Goal: Information Seeking & Learning: Learn about a topic

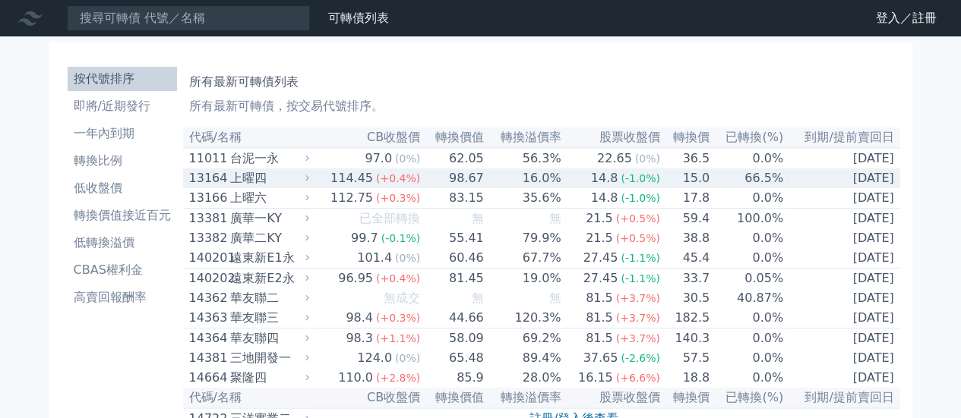
scroll to position [1791, 0]
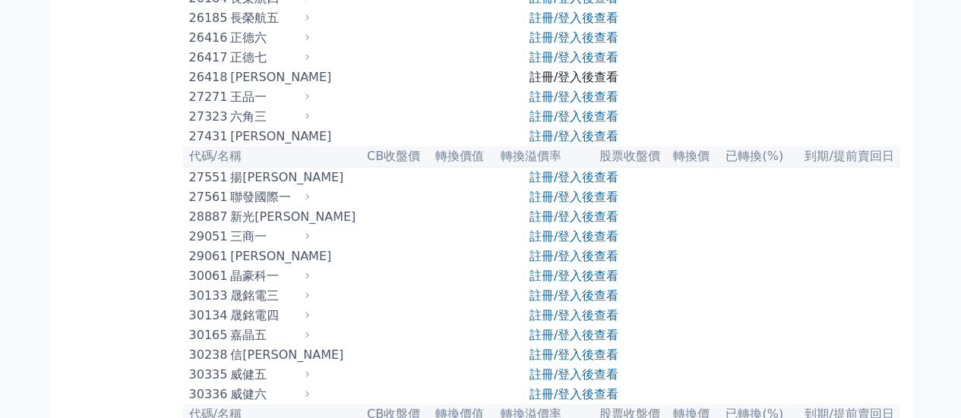
click at [586, 84] on link "註冊/登入後查看" at bounding box center [573, 77] width 89 height 14
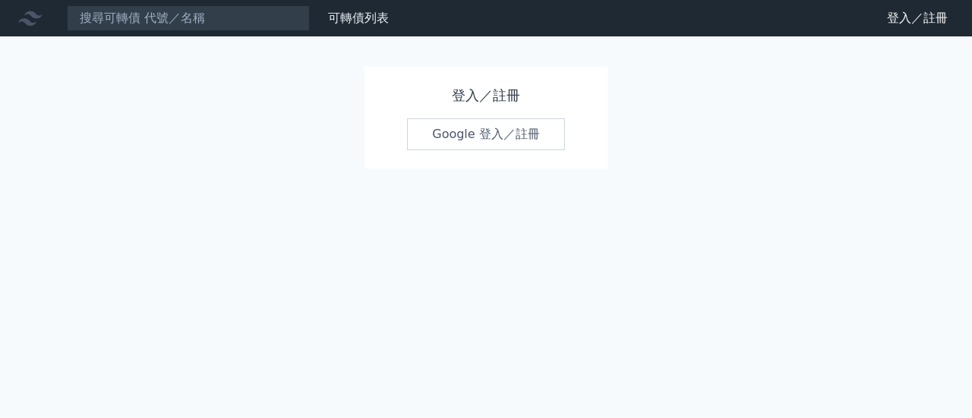
click at [495, 143] on link "Google 登入／註冊" at bounding box center [486, 134] width 158 height 32
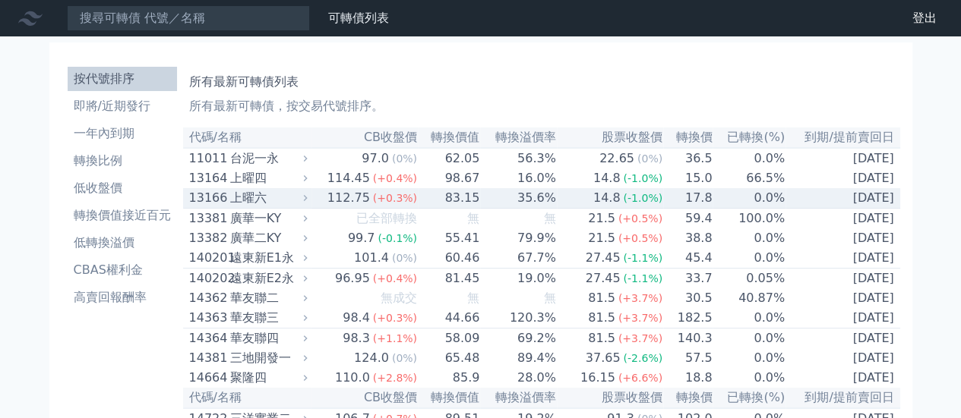
scroll to position [1800, 0]
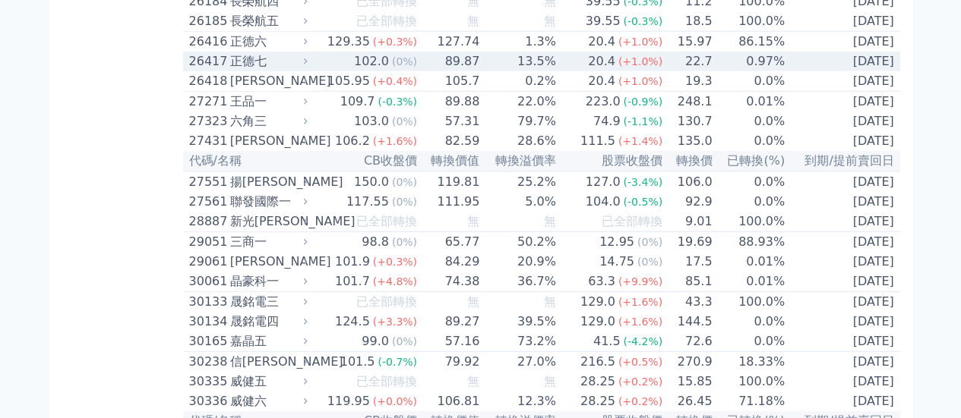
click at [238, 71] on div "正德七" at bounding box center [267, 61] width 74 height 18
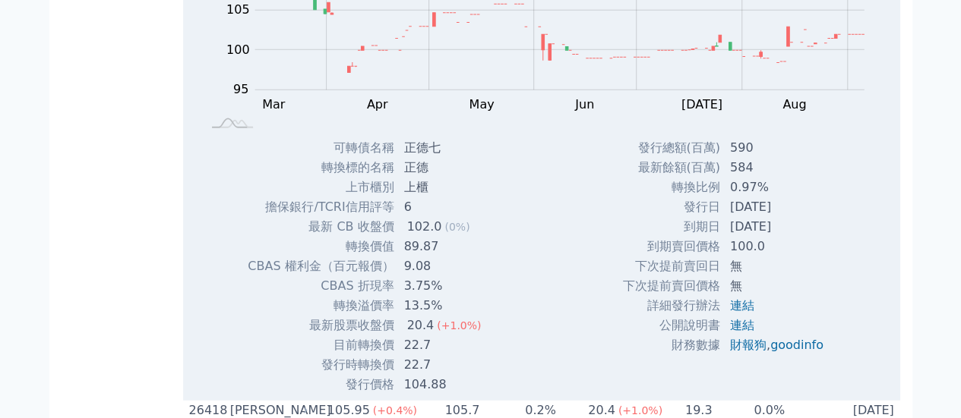
scroll to position [2104, 0]
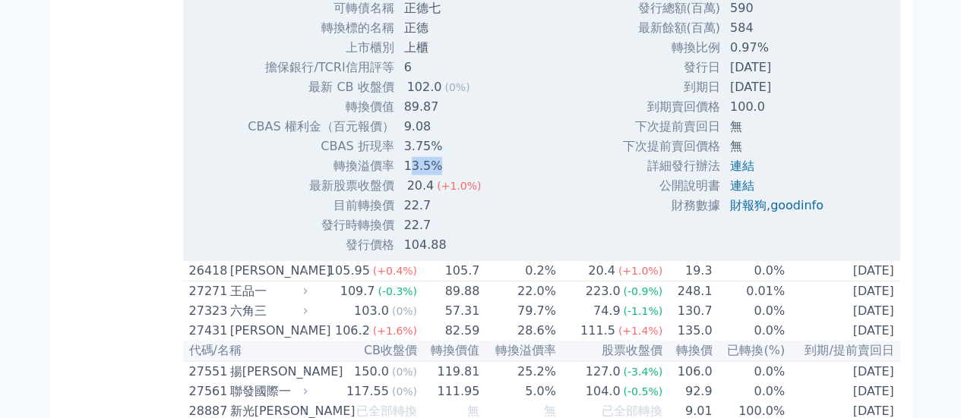
drag, startPoint x: 409, startPoint y: 292, endPoint x: 446, endPoint y: 291, distance: 36.5
click at [446, 176] on td "13.5%" at bounding box center [444, 166] width 99 height 20
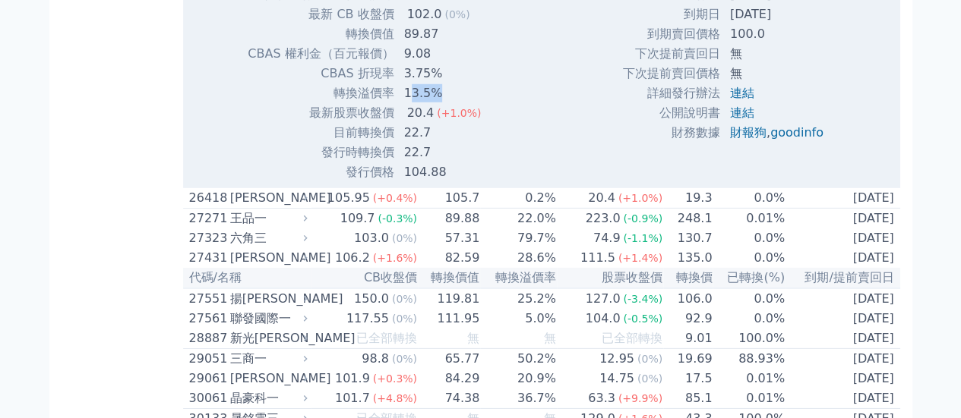
scroll to position [2180, 0]
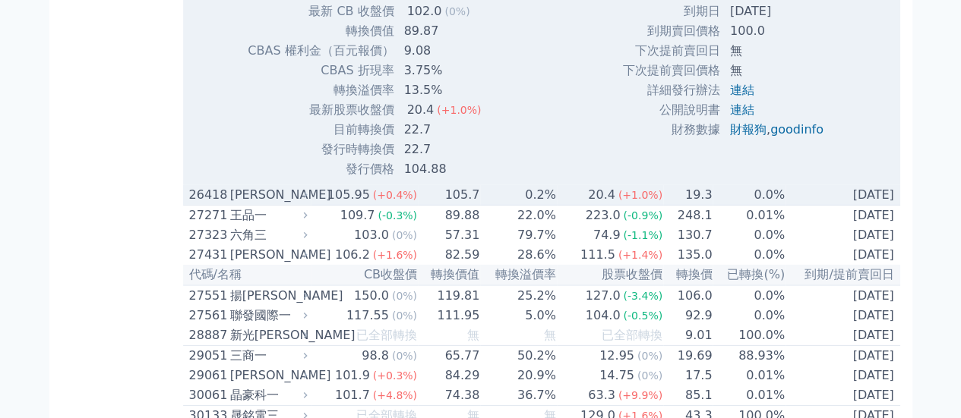
click at [262, 204] on div "[PERSON_NAME]" at bounding box center [267, 195] width 74 height 18
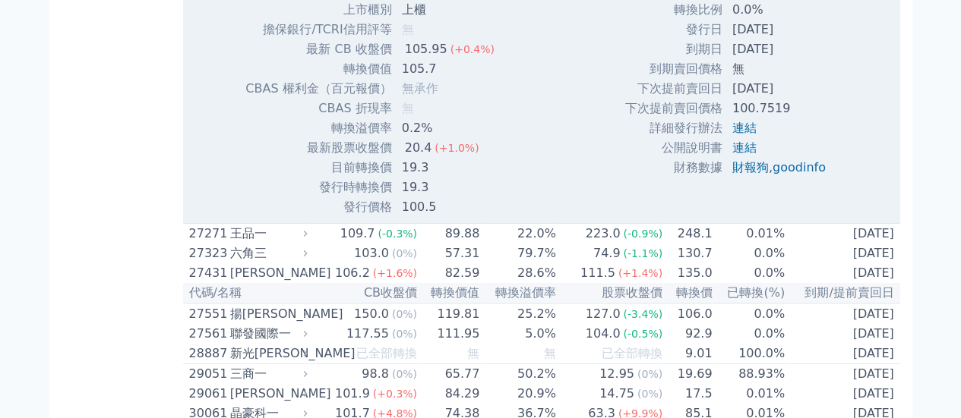
scroll to position [2635, 0]
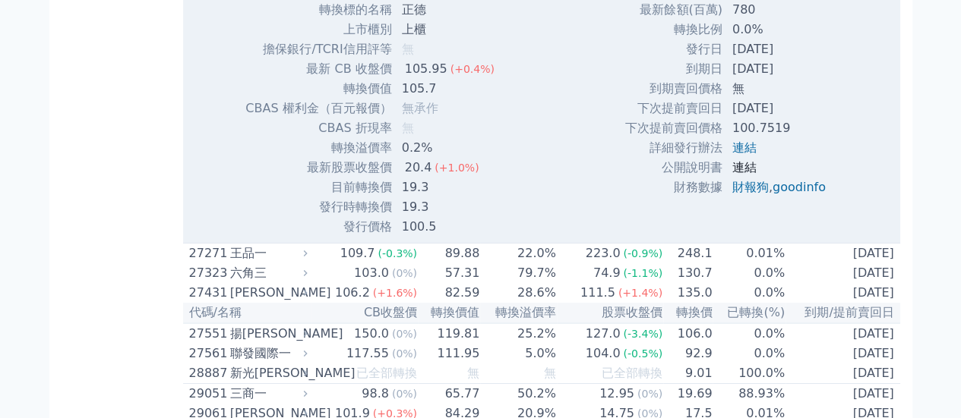
click at [746, 175] on link "連結" at bounding box center [744, 167] width 24 height 14
